Goal: Task Accomplishment & Management: Manage account settings

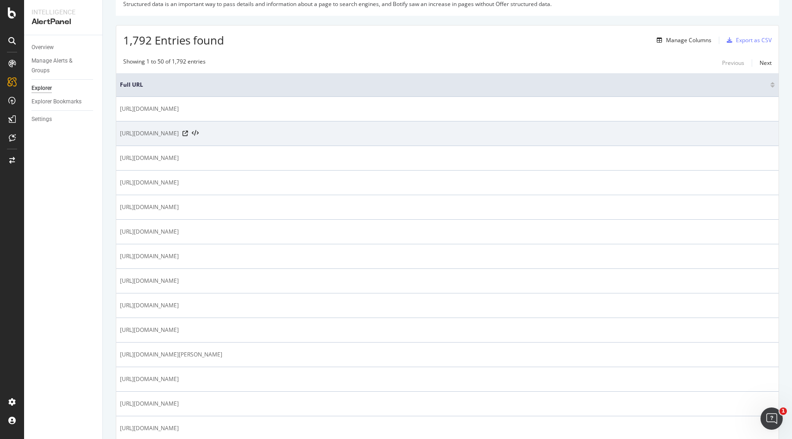
scroll to position [140, 0]
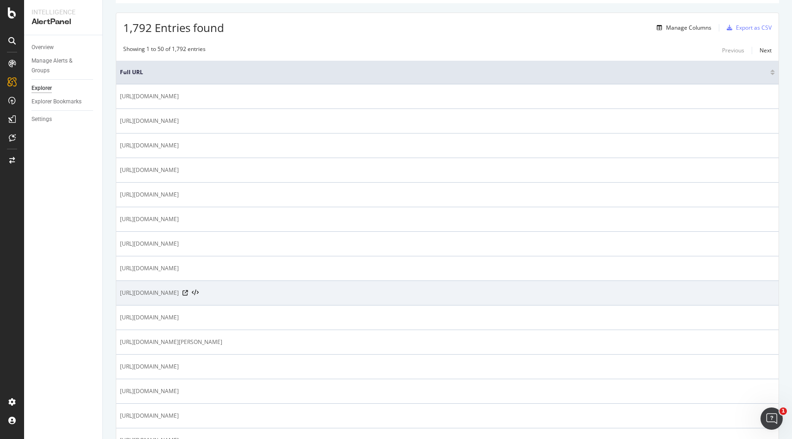
click at [179, 289] on span "[URL][DOMAIN_NAME]" at bounding box center [149, 292] width 59 height 9
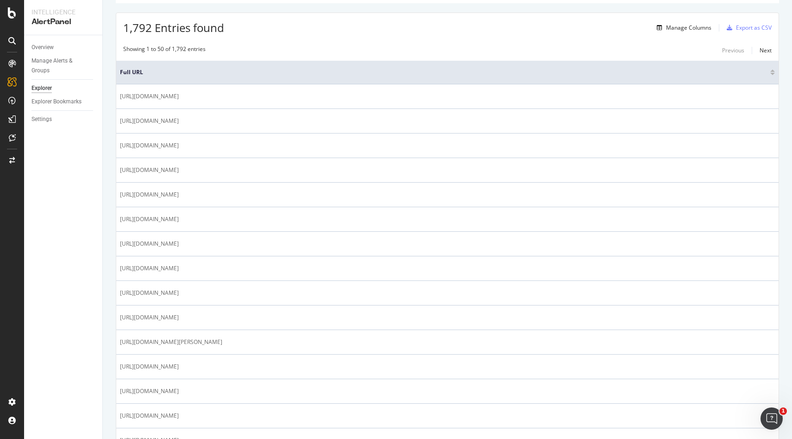
click at [71, 331] on div "Overview Manage Alerts & Groups Explorer Explorer Bookmarks Settings" at bounding box center [63, 236] width 78 height 403
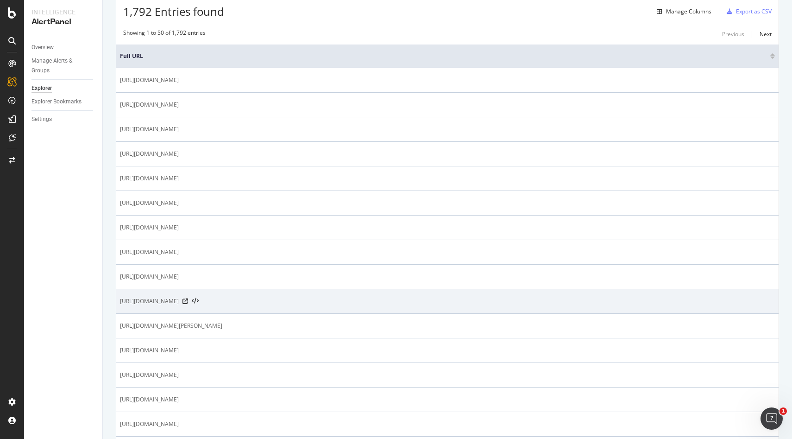
scroll to position [157, 0]
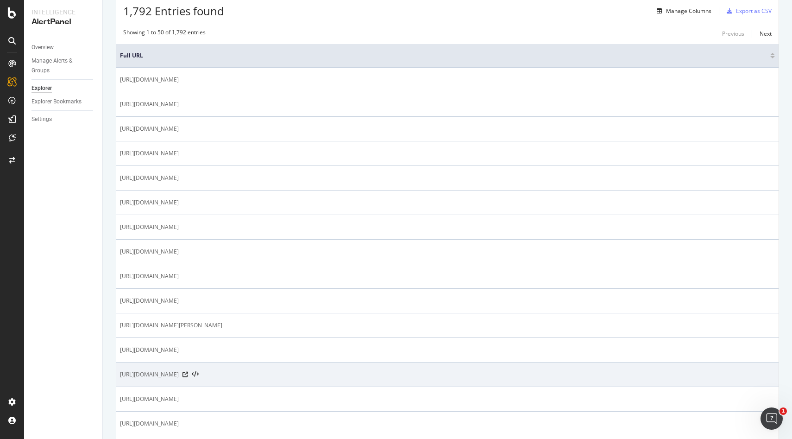
click at [169, 374] on span "[URL][DOMAIN_NAME]" at bounding box center [149, 374] width 59 height 9
copy tbody "[URL][DOMAIN_NAME]"
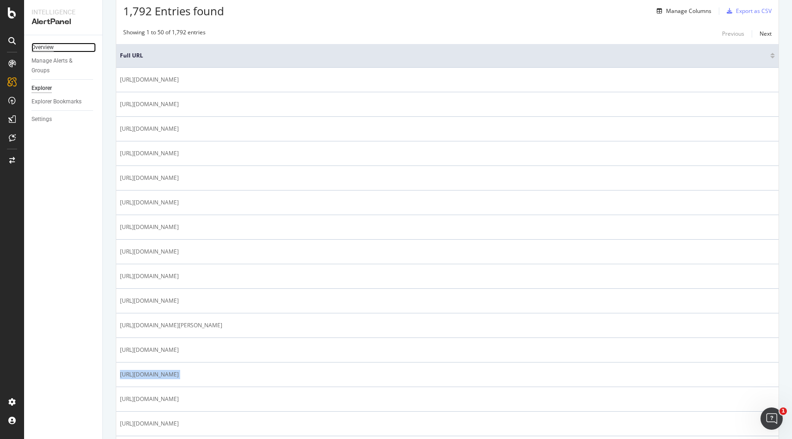
click at [42, 49] on div "Overview" at bounding box center [42, 48] width 22 height 10
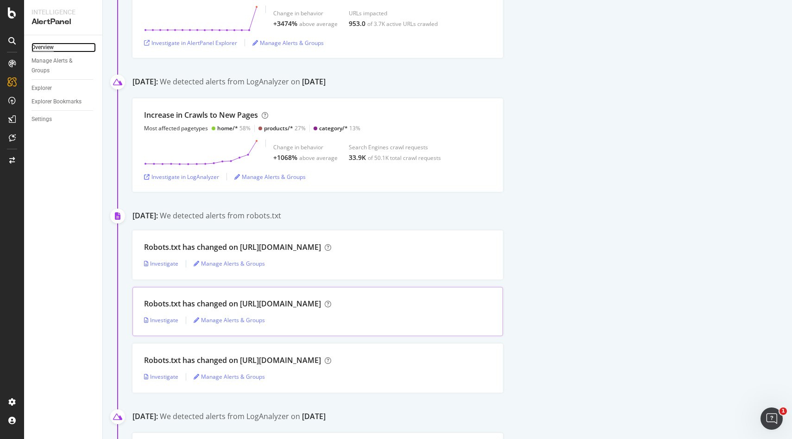
scroll to position [2948, 0]
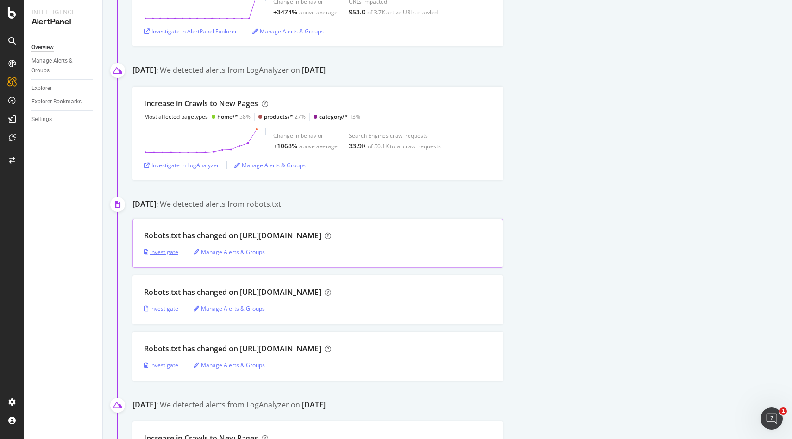
click at [160, 256] on div "Investigate" at bounding box center [161, 252] width 34 height 8
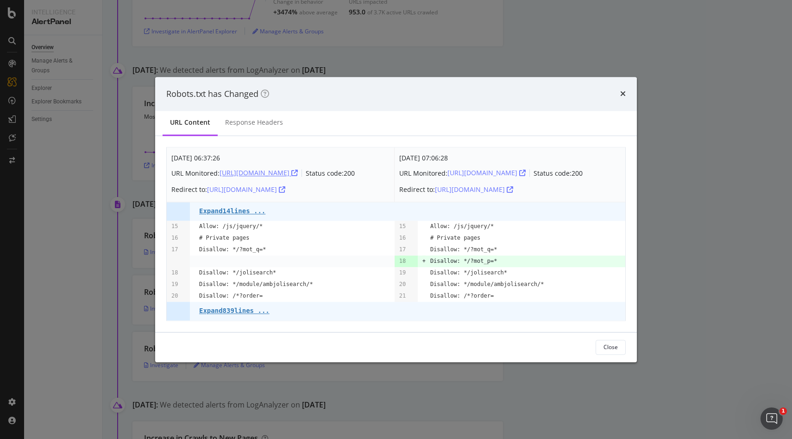
click at [294, 173] on div "[URL][DOMAIN_NAME]" at bounding box center [258, 173] width 78 height 9
click at [285, 169] on div "[URL][DOMAIN_NAME]" at bounding box center [258, 173] width 78 height 9
click at [285, 194] on div "[URL][DOMAIN_NAME]" at bounding box center [246, 189] width 78 height 9
click at [479, 170] on div "[URL][DOMAIN_NAME]" at bounding box center [486, 173] width 78 height 9
click at [513, 194] on div "[URL][DOMAIN_NAME]" at bounding box center [474, 189] width 78 height 9
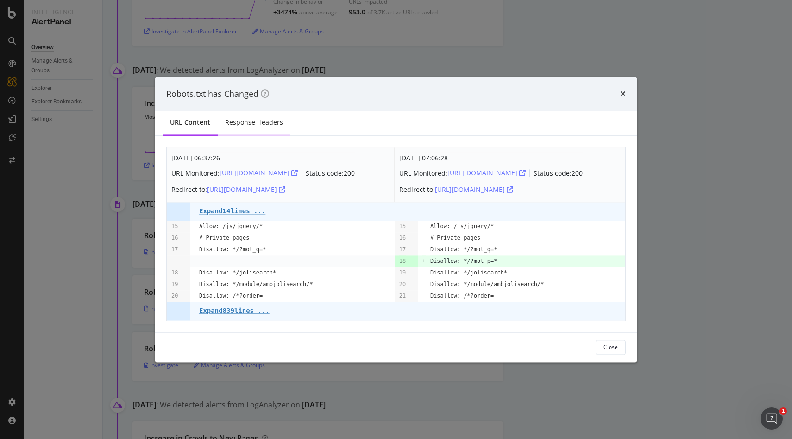
click at [264, 121] on div "Response Headers" at bounding box center [254, 122] width 58 height 9
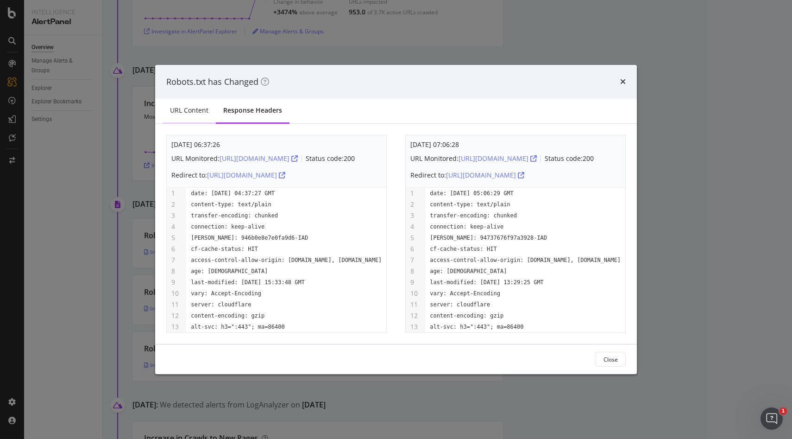
click at [201, 106] on div "URL Content" at bounding box center [189, 110] width 38 height 9
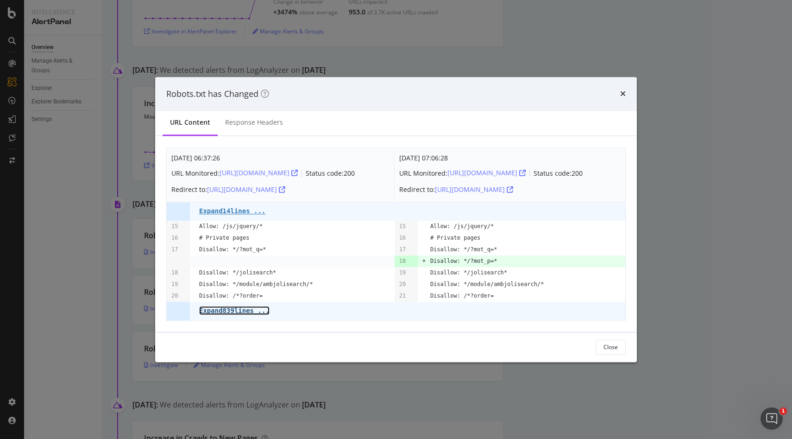
click at [234, 314] on pre "Expand 839 lines ..." at bounding box center [234, 310] width 70 height 7
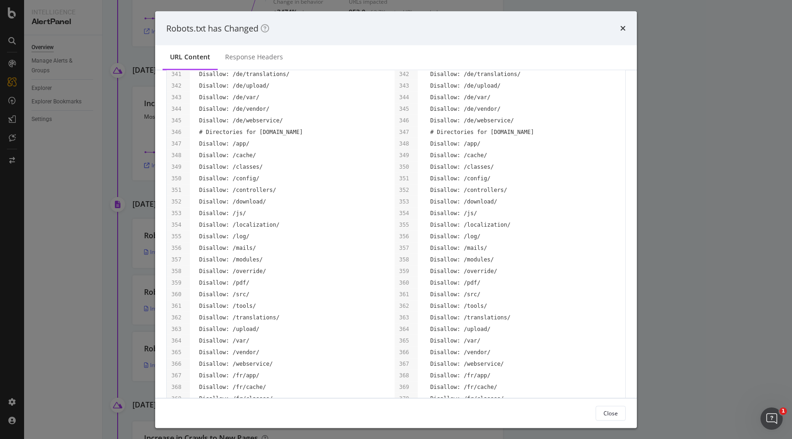
scroll to position [4014, 0]
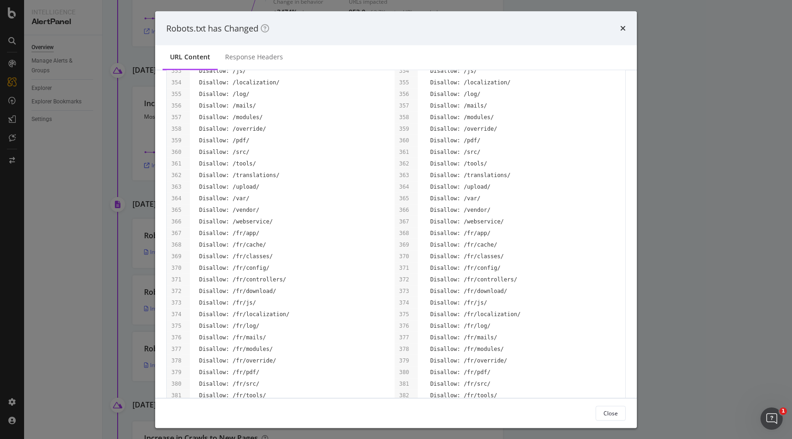
click at [627, 32] on div "Robots.txt has Changed" at bounding box center [396, 28] width 482 height 34
click at [625, 32] on icon "times" at bounding box center [623, 28] width 6 height 7
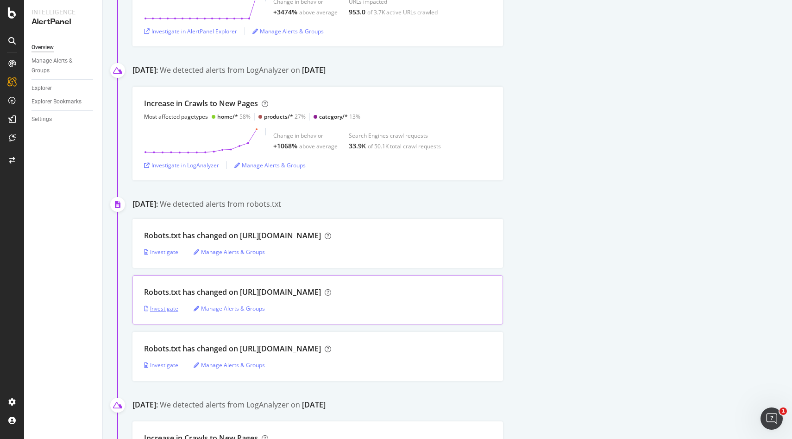
click at [164, 309] on div "Investigate" at bounding box center [161, 308] width 34 height 8
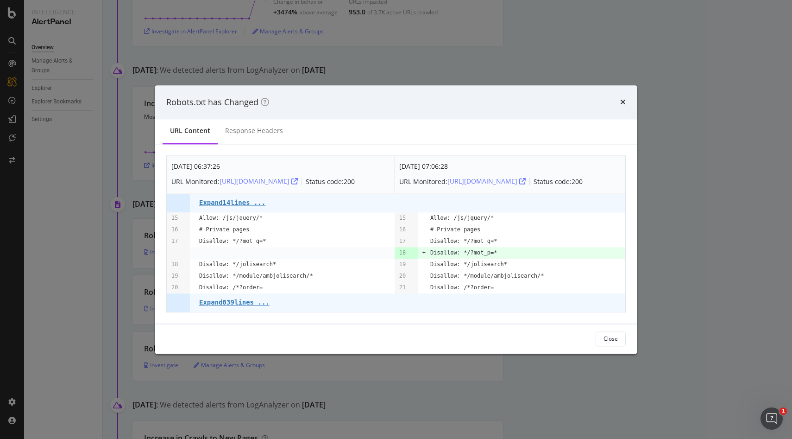
click at [619, 97] on div "Robots.txt has Changed" at bounding box center [395, 102] width 459 height 12
click at [624, 99] on icon "times" at bounding box center [623, 102] width 6 height 7
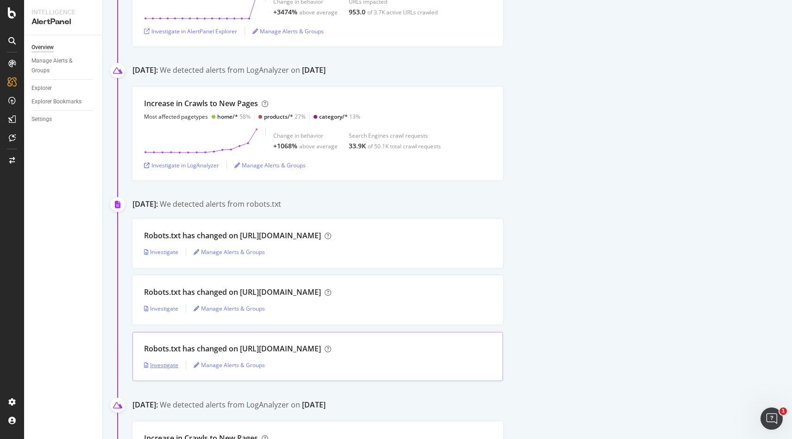
click at [171, 366] on div "Investigate" at bounding box center [161, 365] width 34 height 8
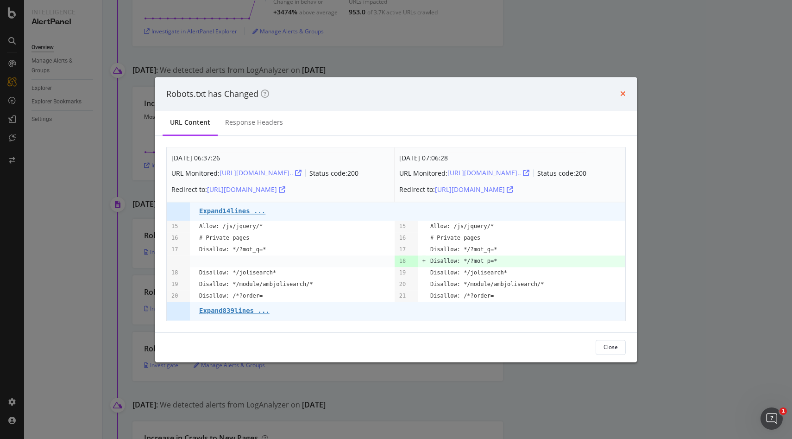
click at [620, 91] on icon "times" at bounding box center [623, 93] width 6 height 7
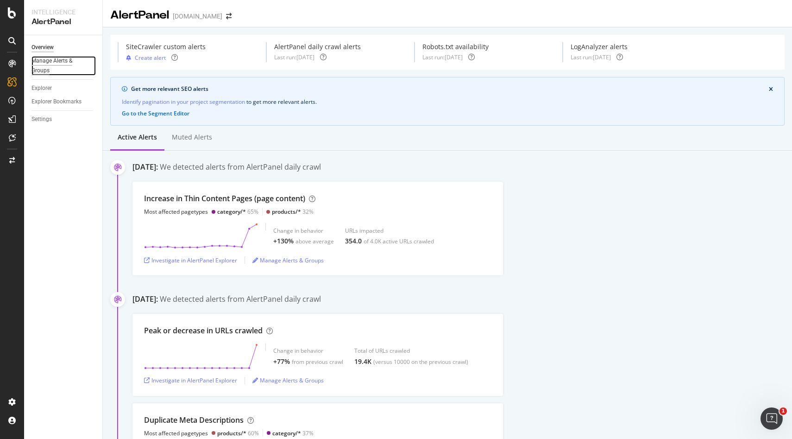
click at [56, 61] on div "Manage Alerts & Groups" at bounding box center [59, 65] width 56 height 19
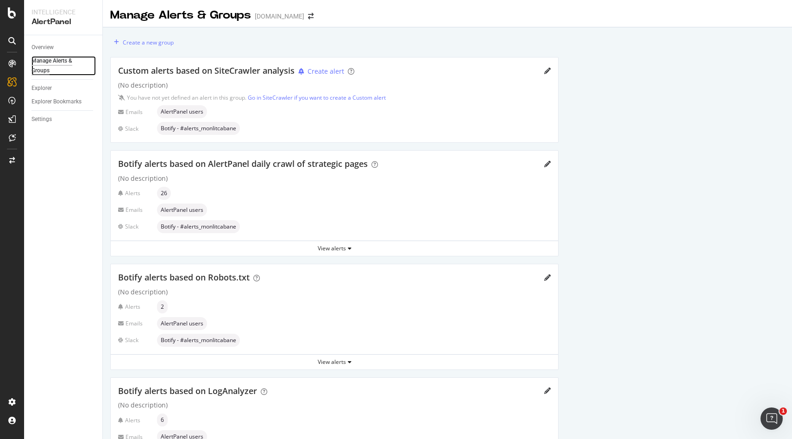
scroll to position [59, 0]
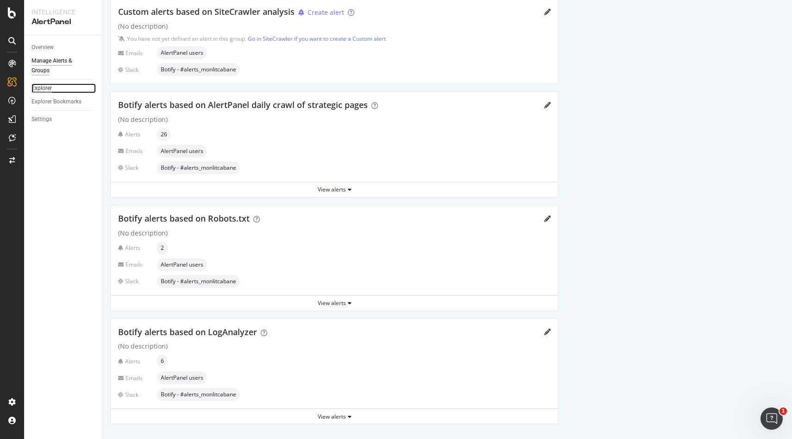
click at [47, 88] on div "Explorer" at bounding box center [41, 88] width 20 height 10
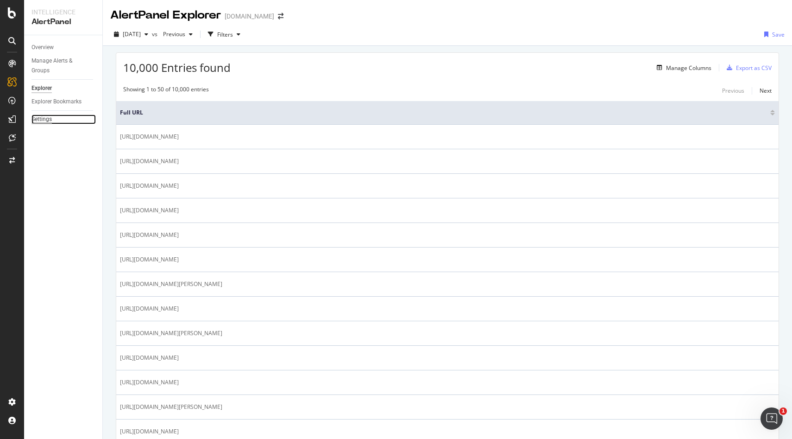
click at [38, 120] on div "Settings" at bounding box center [41, 119] width 20 height 10
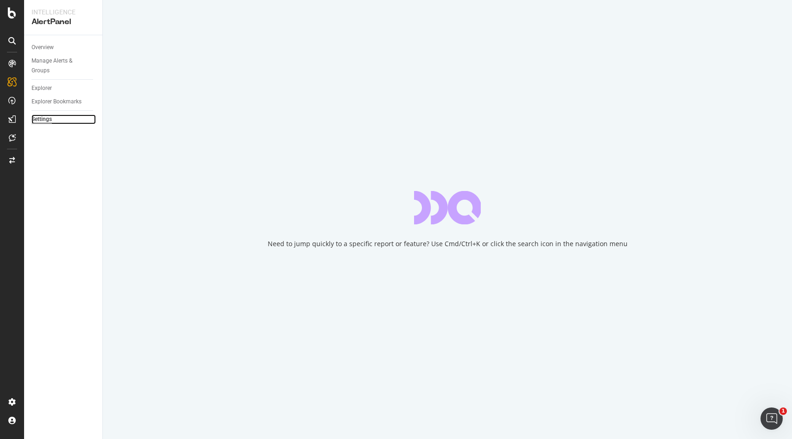
select select "02"
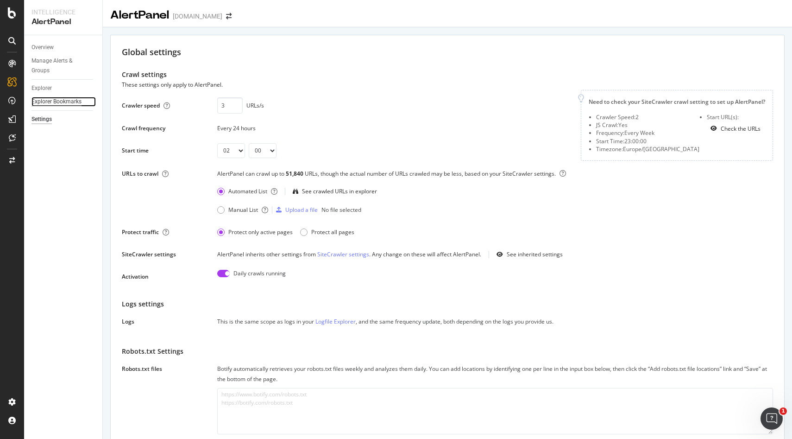
click at [45, 105] on div "Explorer Bookmarks" at bounding box center [56, 102] width 50 height 10
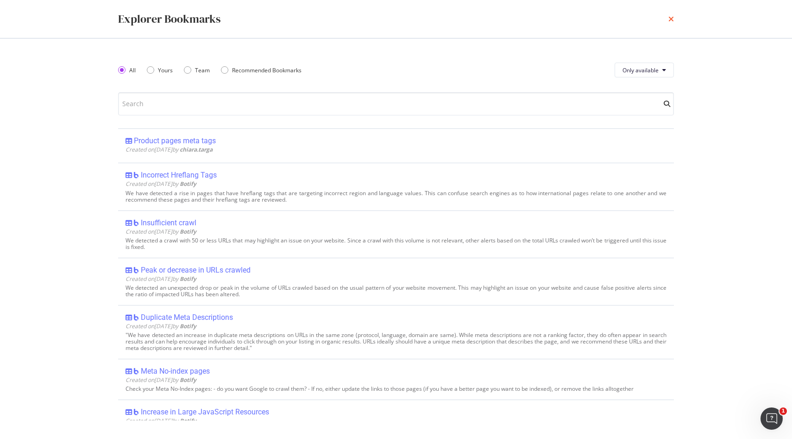
click at [673, 17] on icon "times" at bounding box center [671, 18] width 6 height 7
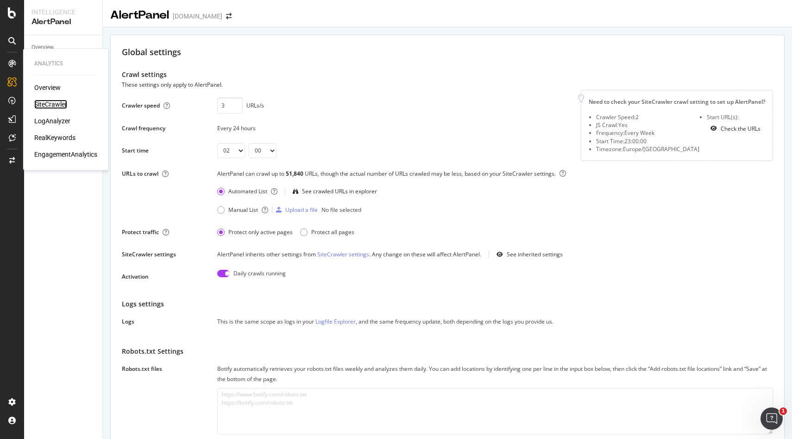
click at [50, 104] on div "SiteCrawler" at bounding box center [50, 104] width 33 height 9
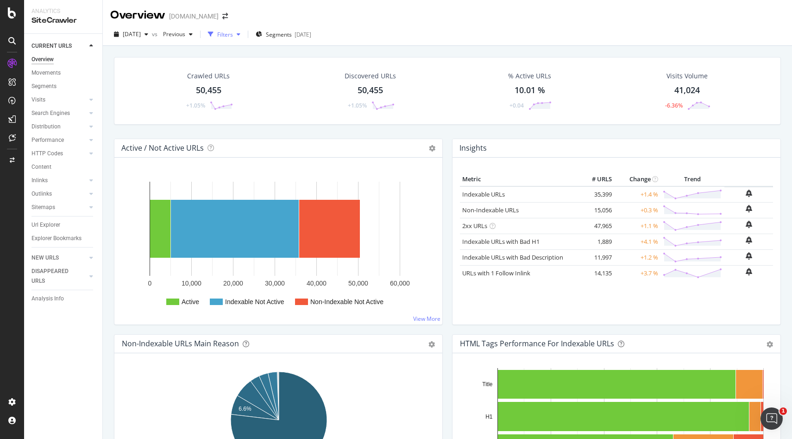
click at [240, 32] on icon "button" at bounding box center [239, 34] width 4 height 6
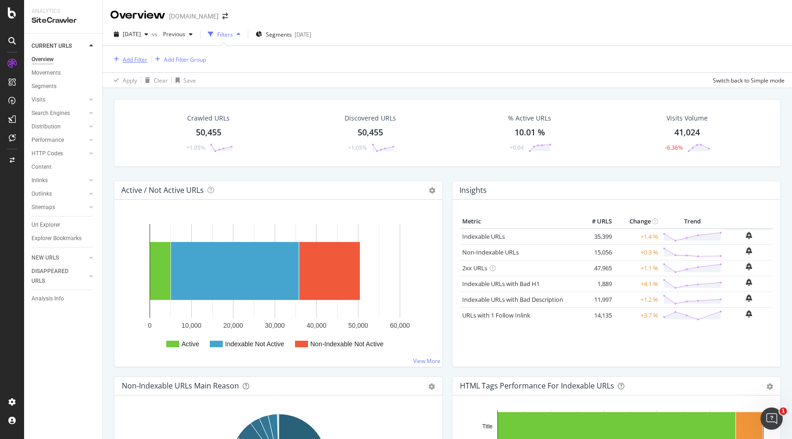
click at [135, 61] on div "Add Filter" at bounding box center [135, 60] width 25 height 8
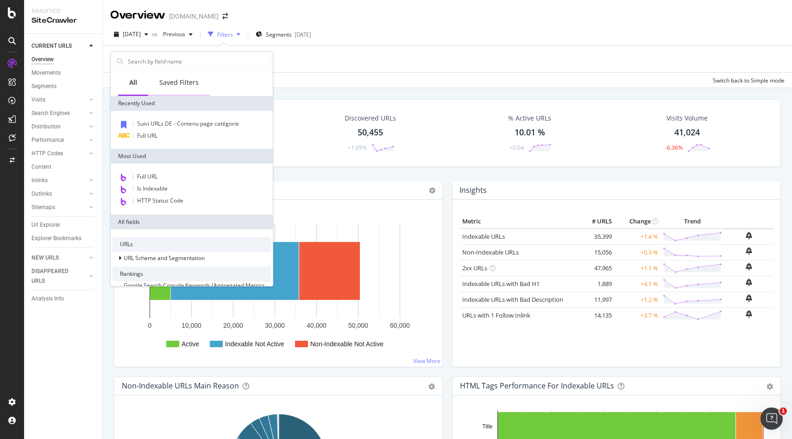
click at [177, 82] on div "Saved Filters" at bounding box center [178, 82] width 39 height 9
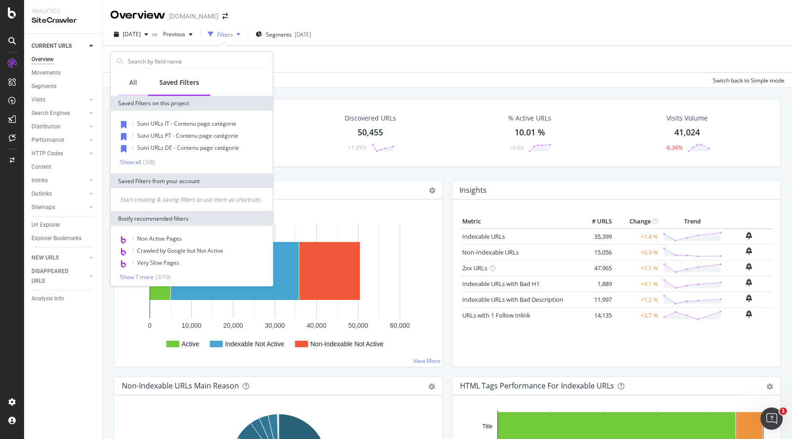
click at [130, 80] on div "All" at bounding box center [133, 82] width 8 height 9
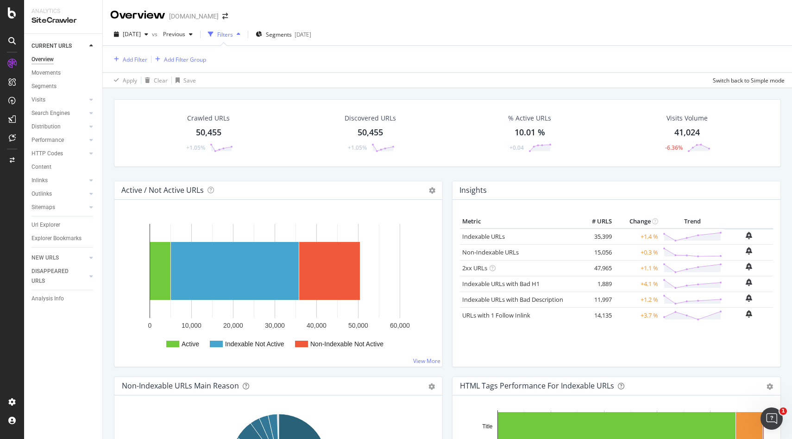
click at [392, 70] on div "Add Filter Add Filter Group" at bounding box center [447, 59] width 674 height 26
click at [134, 63] on div "Add Filter" at bounding box center [128, 59] width 37 height 10
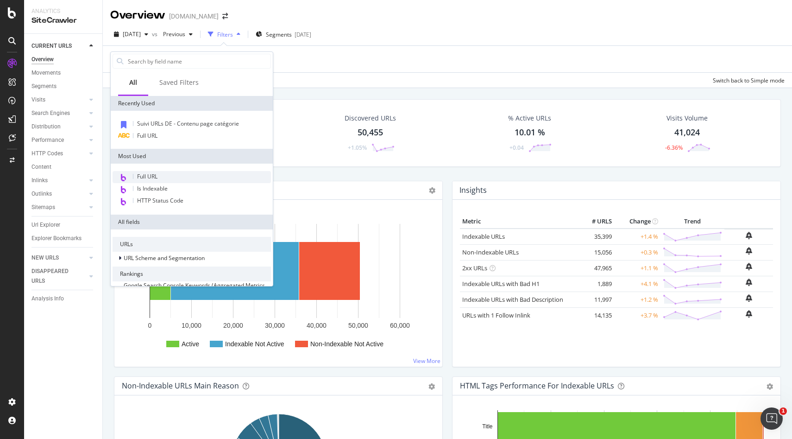
click at [157, 176] on span "Full URL" at bounding box center [147, 176] width 20 height 8
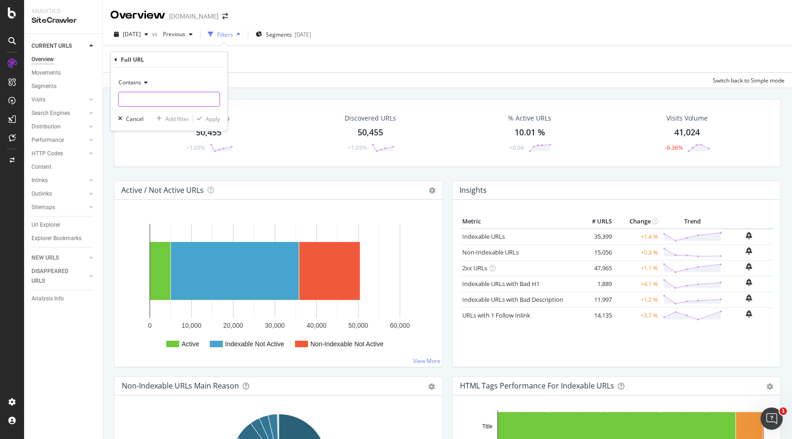
click at [131, 95] on input "text" at bounding box center [169, 99] width 101 height 15
paste input "[URL][DOMAIN_NAME]"
type input "[URL][DOMAIN_NAME]"
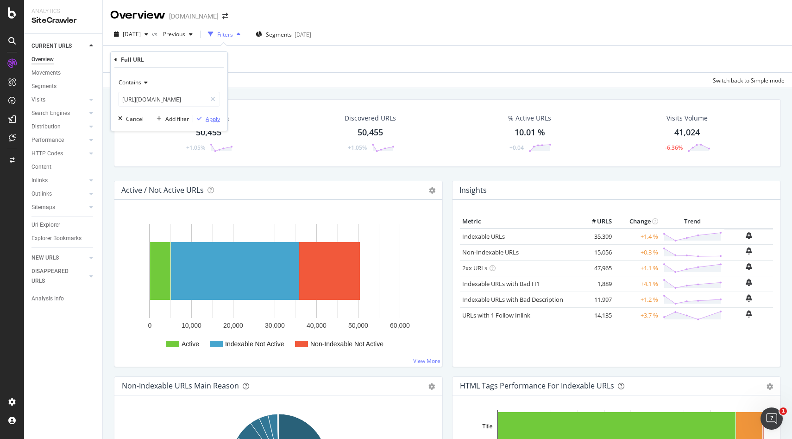
click at [210, 117] on div "Apply" at bounding box center [213, 119] width 14 height 8
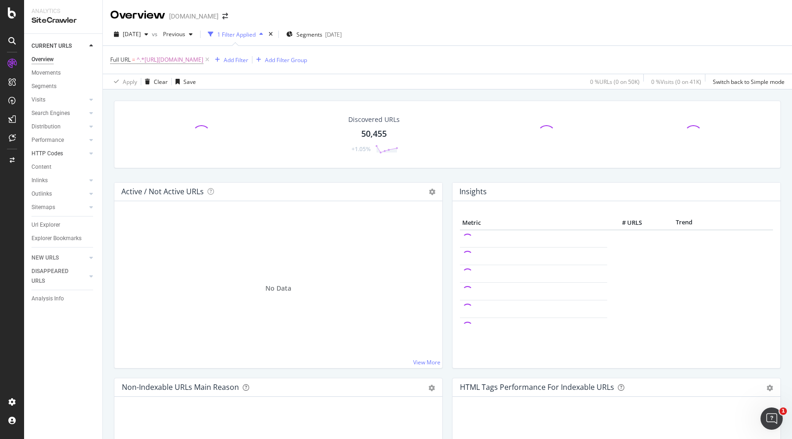
click at [56, 153] on div "HTTP Codes" at bounding box center [46, 154] width 31 height 10
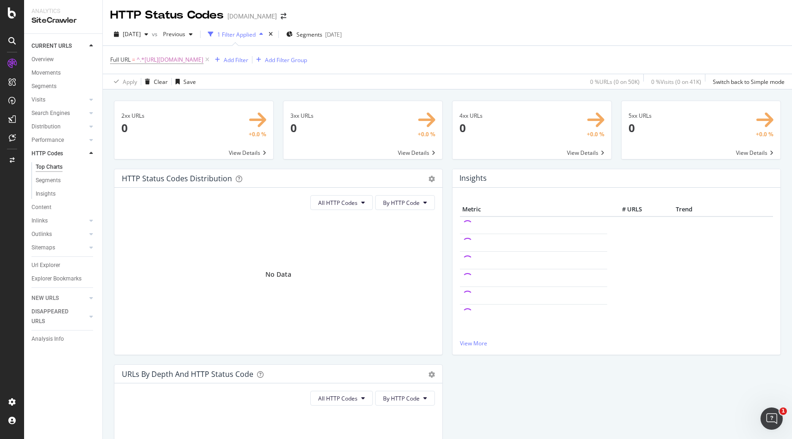
click at [256, 32] on div "1 Filter Applied" at bounding box center [236, 35] width 38 height 8
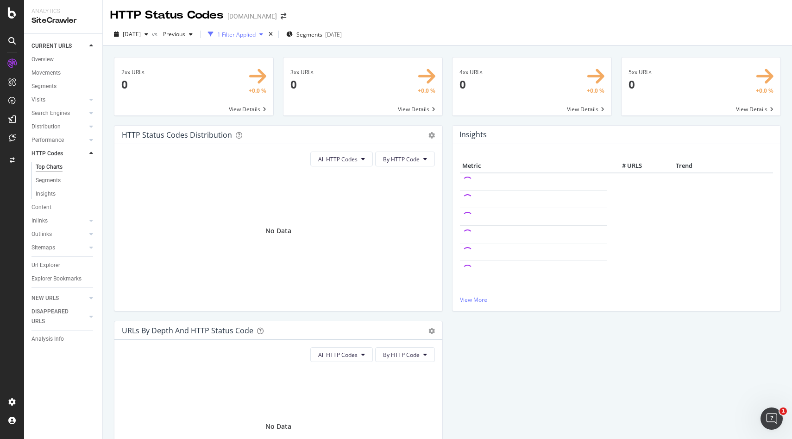
click at [255, 35] on div "1 Filter Applied" at bounding box center [236, 35] width 38 height 8
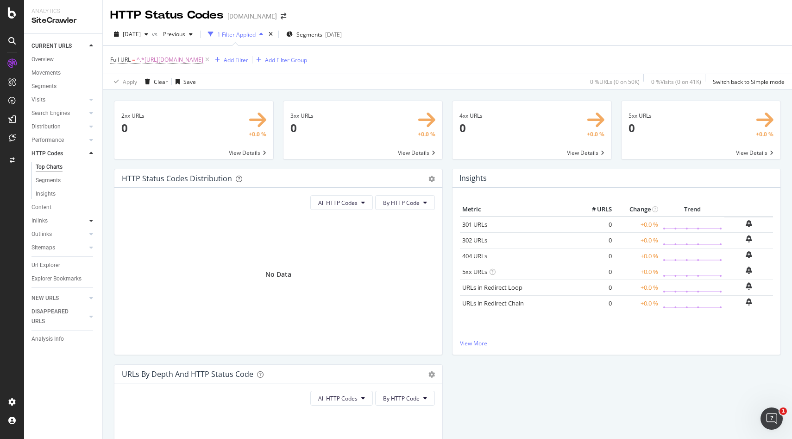
click at [90, 221] on icon at bounding box center [91, 221] width 4 height 6
click at [90, 241] on div "Sitemaps" at bounding box center [66, 247] width 71 height 13
click at [92, 236] on icon at bounding box center [91, 234] width 4 height 6
click at [92, 248] on icon at bounding box center [91, 247] width 4 height 6
click at [91, 285] on icon at bounding box center [91, 285] width 4 height 6
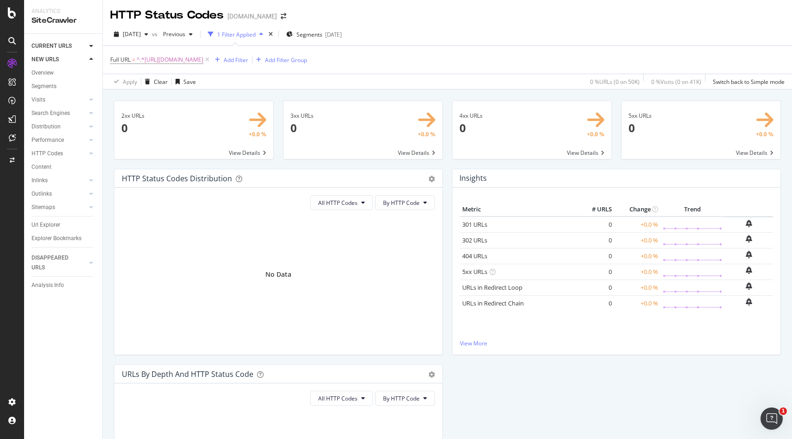
click at [89, 46] on icon at bounding box center [91, 46] width 4 height 6
click at [44, 63] on div "Overview" at bounding box center [42, 60] width 22 height 10
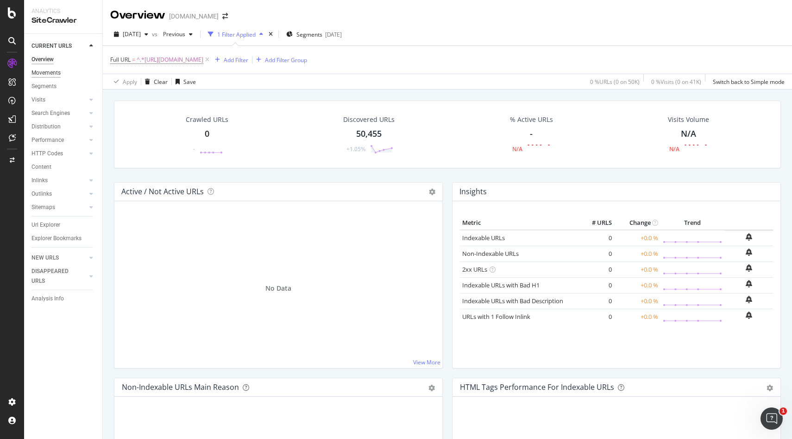
click at [47, 70] on div "Movements" at bounding box center [45, 73] width 29 height 10
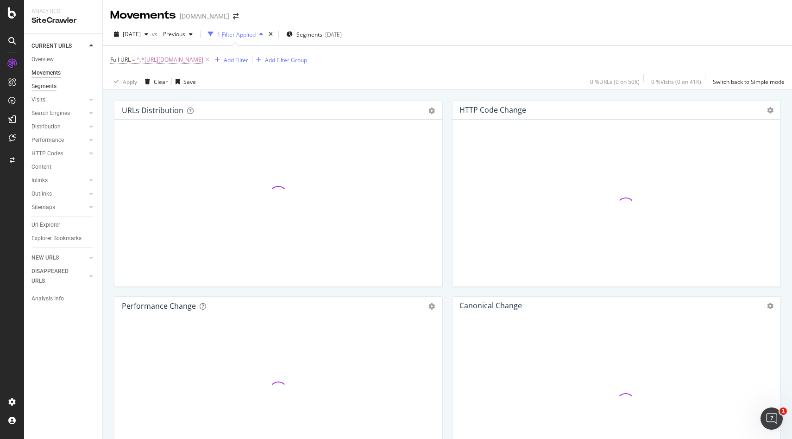
click at [40, 87] on div "Segments" at bounding box center [43, 86] width 25 height 10
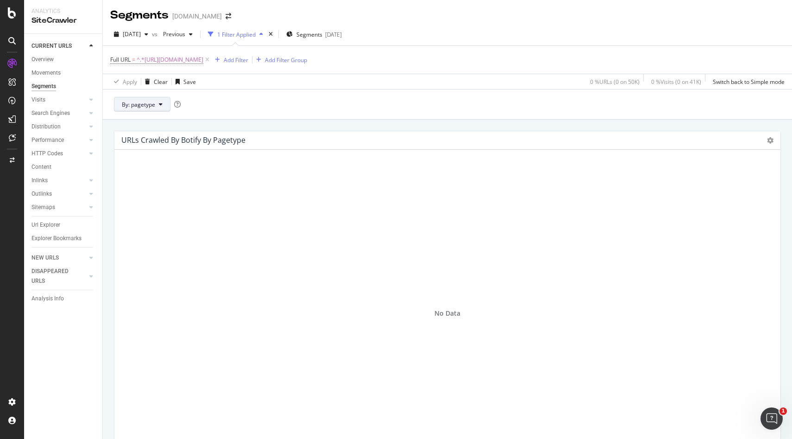
click at [137, 100] on button "By: pagetype" at bounding box center [142, 104] width 56 height 15
click at [324, 101] on div "By: pagetype" at bounding box center [447, 104] width 689 height 30
click at [55, 87] on div "Overview" at bounding box center [47, 87] width 26 height 9
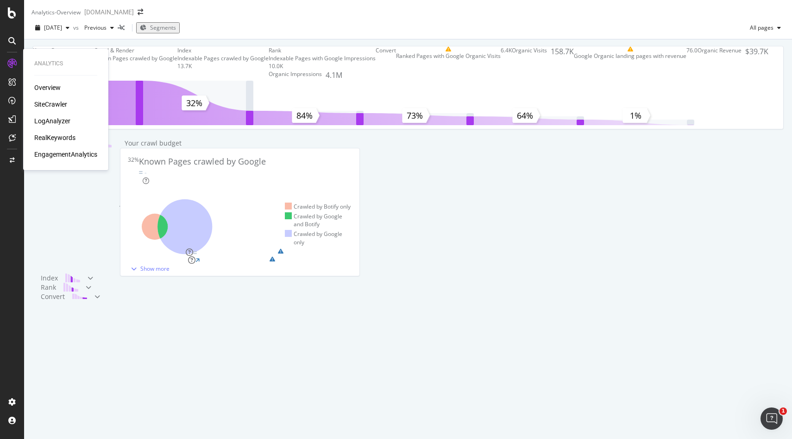
click at [55, 105] on div "SiteCrawler" at bounding box center [50, 104] width 33 height 9
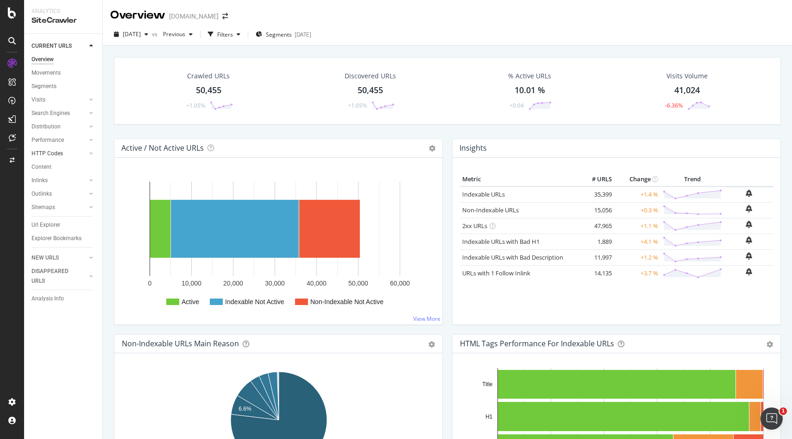
click at [65, 152] on link "HTTP Codes" at bounding box center [58, 154] width 55 height 10
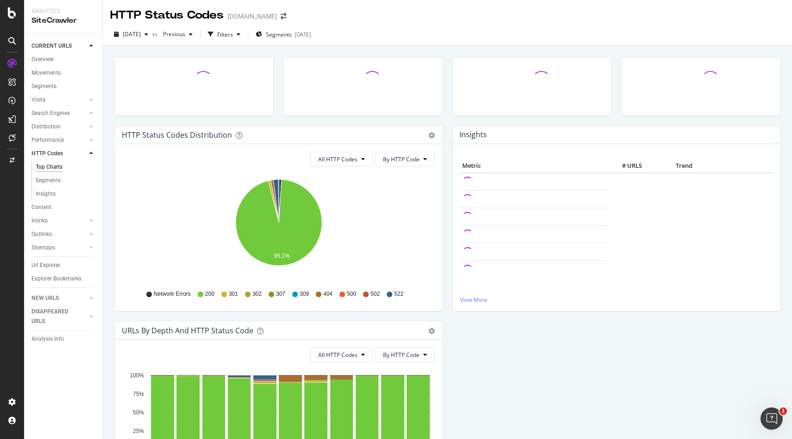
click at [226, 295] on icon at bounding box center [224, 294] width 6 height 6
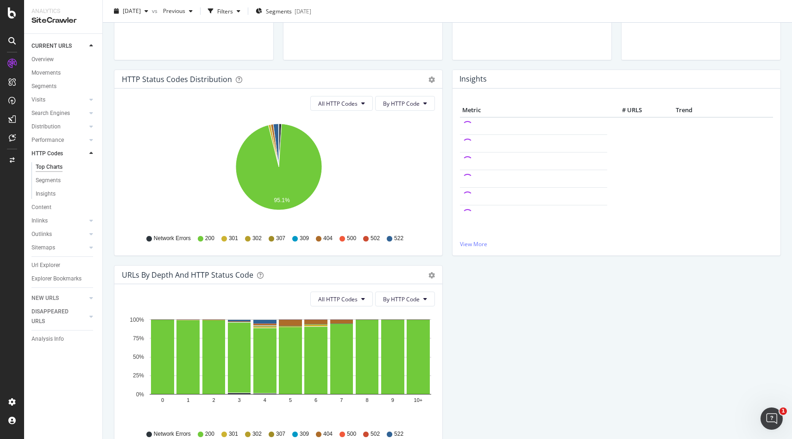
scroll to position [102, 0]
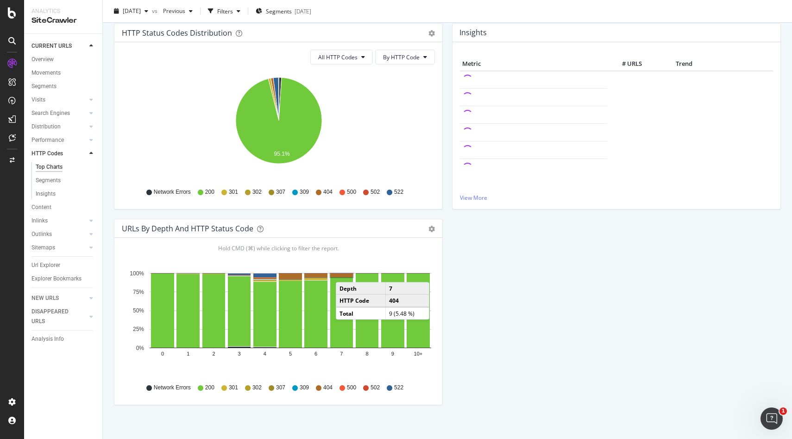
click at [345, 273] on rect "A chart." at bounding box center [341, 275] width 23 height 4
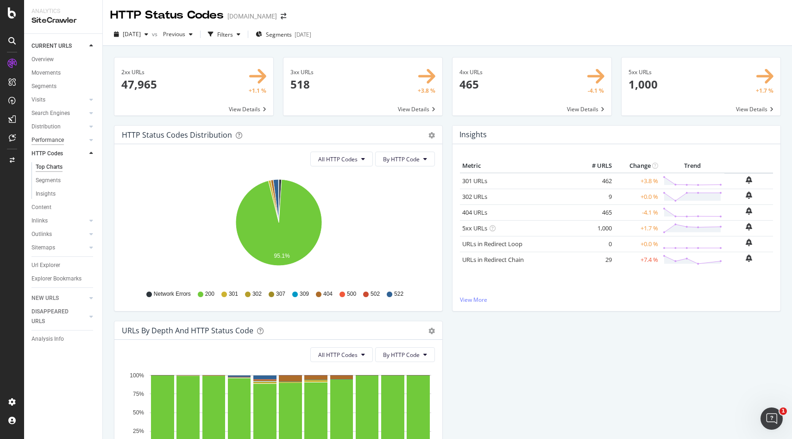
click at [53, 137] on div "Performance" at bounding box center [47, 140] width 32 height 10
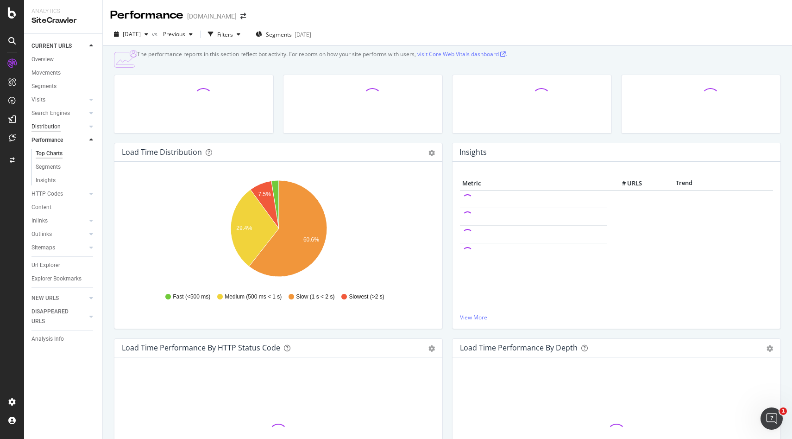
click at [49, 126] on div "Distribution" at bounding box center [45, 127] width 29 height 10
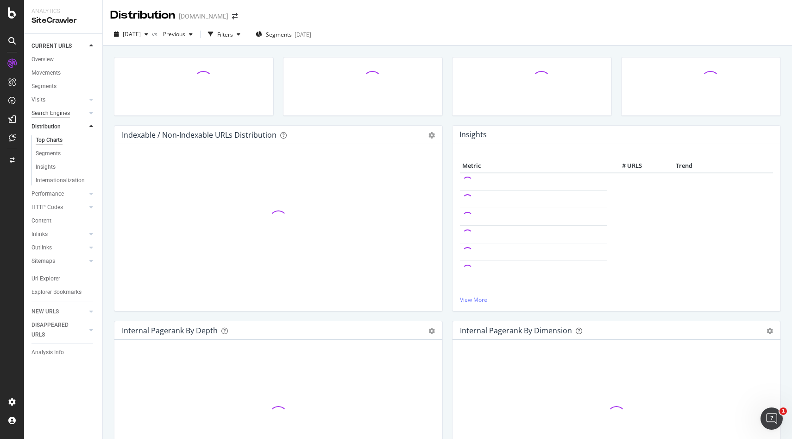
click at [59, 110] on div "Search Engines" at bounding box center [50, 113] width 38 height 10
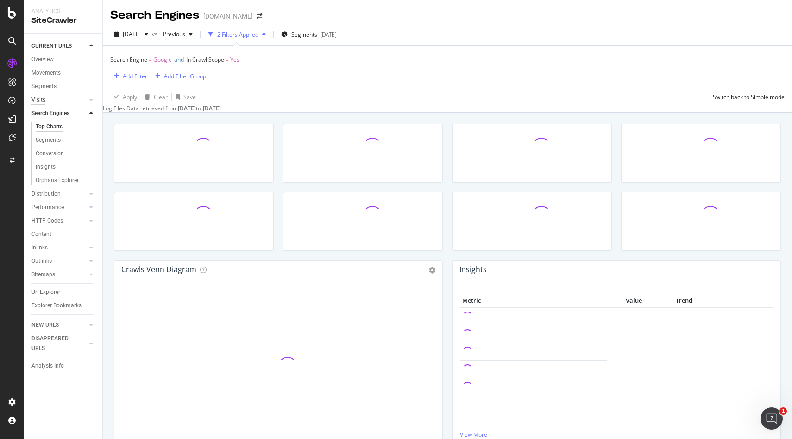
click at [44, 95] on div "Visits" at bounding box center [38, 100] width 14 height 10
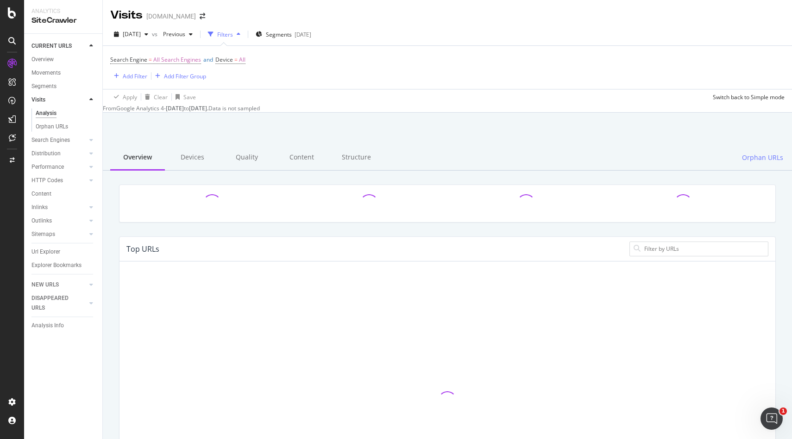
click at [44, 113] on div "Analysis" at bounding box center [46, 113] width 21 height 10
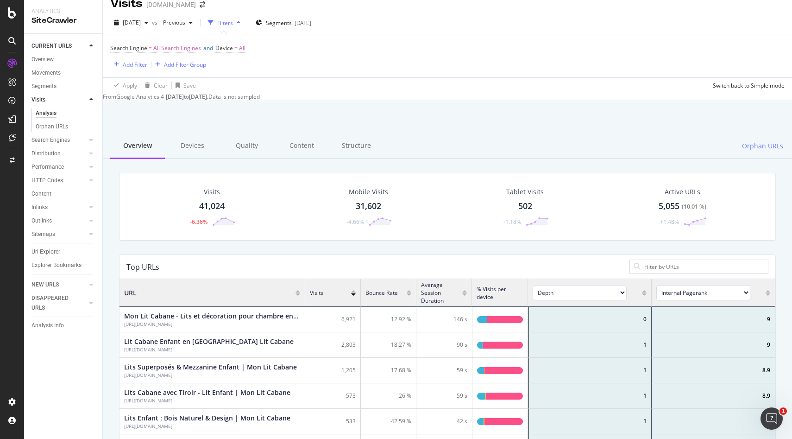
scroll to position [15, 0]
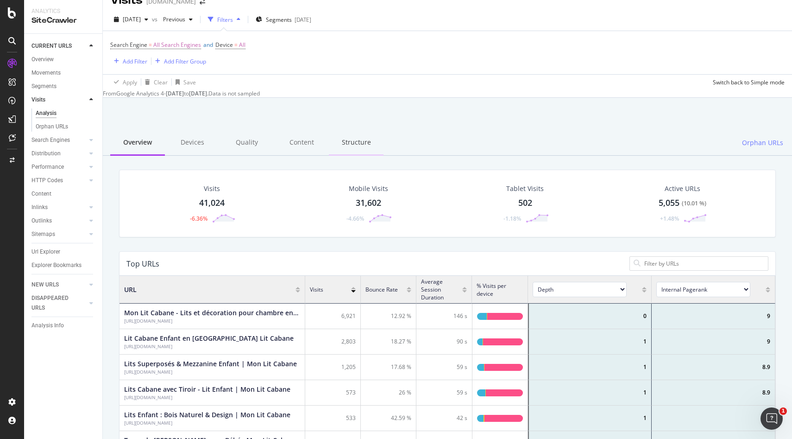
click at [348, 142] on div "Structure" at bounding box center [356, 142] width 55 height 25
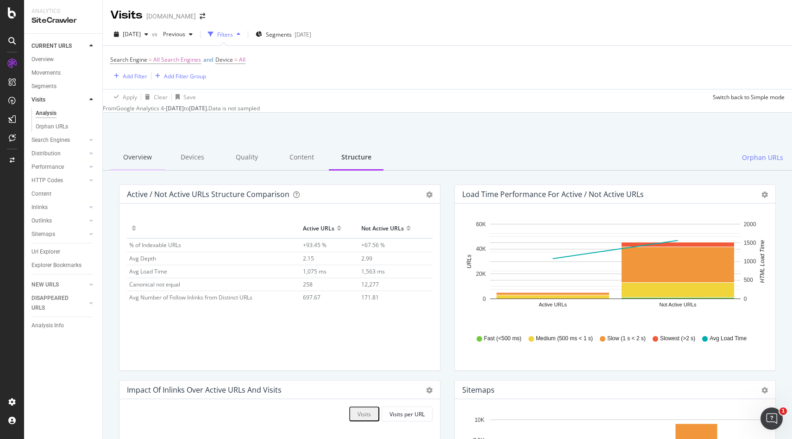
click at [144, 159] on div "Overview" at bounding box center [137, 157] width 55 height 25
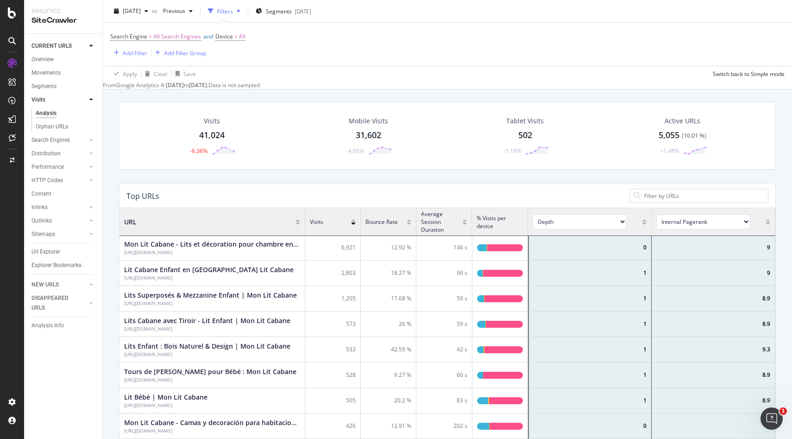
scroll to position [0, 0]
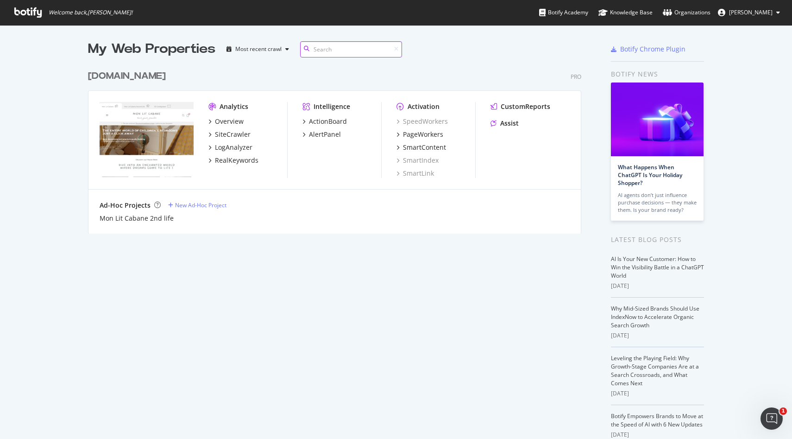
scroll to position [175, 501]
